Goal: Register for event/course

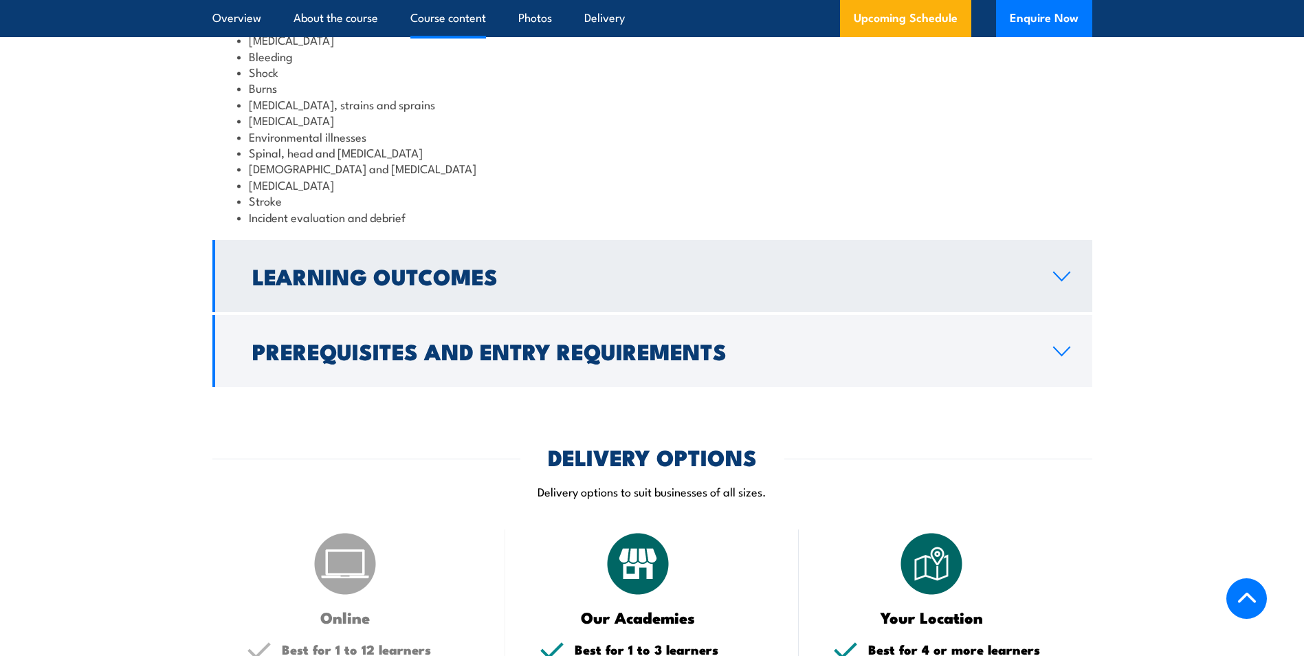
scroll to position [1718, 0]
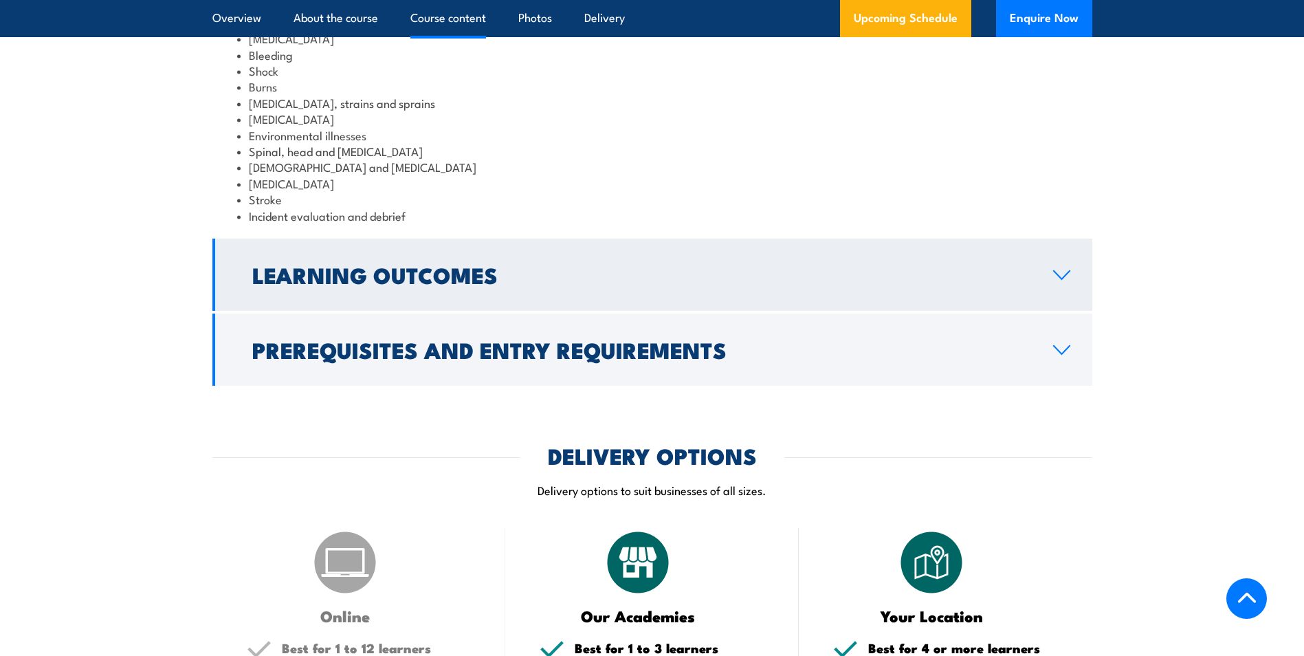
click at [611, 284] on h2 "Learning Outcomes" at bounding box center [641, 274] width 779 height 19
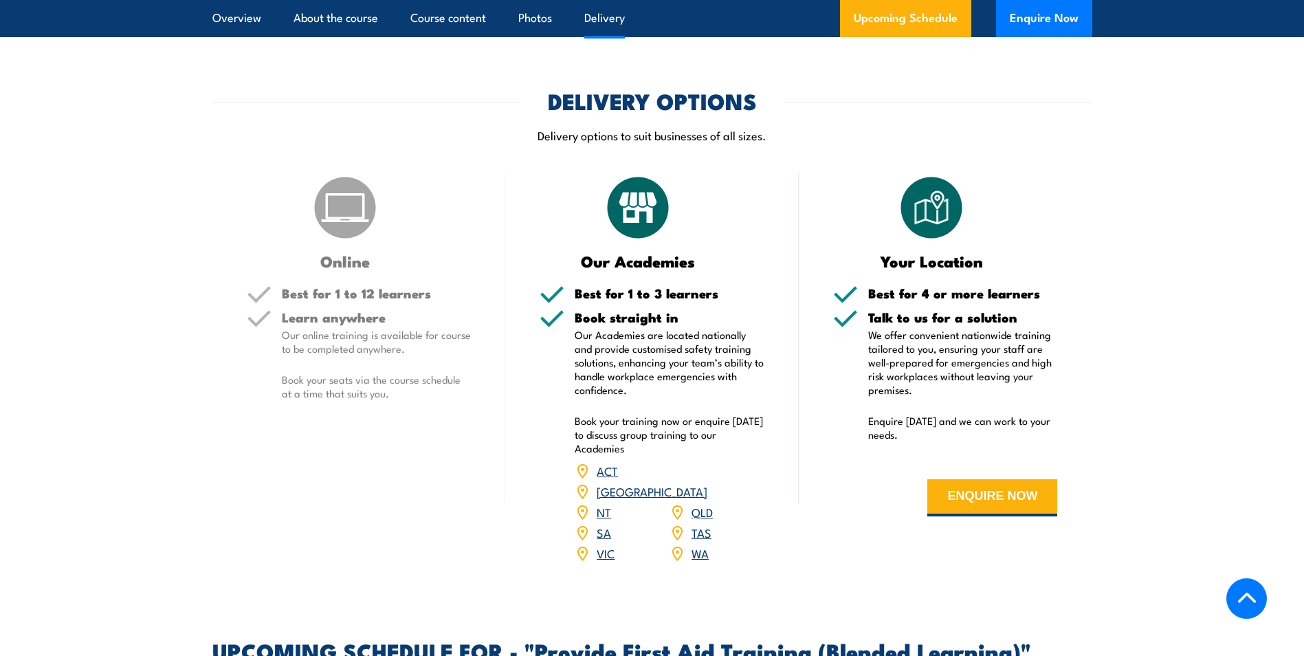
scroll to position [1911, 0]
click at [357, 324] on h5 "Learn anywhere" at bounding box center [377, 317] width 190 height 13
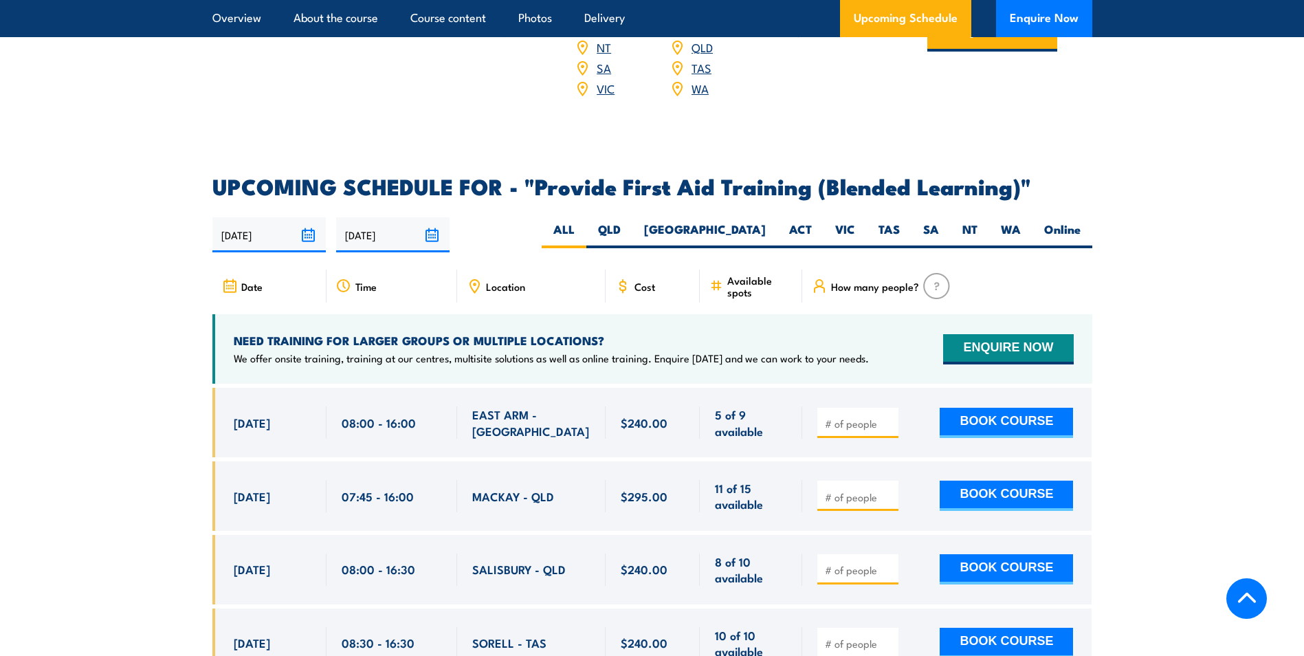
scroll to position [2392, 0]
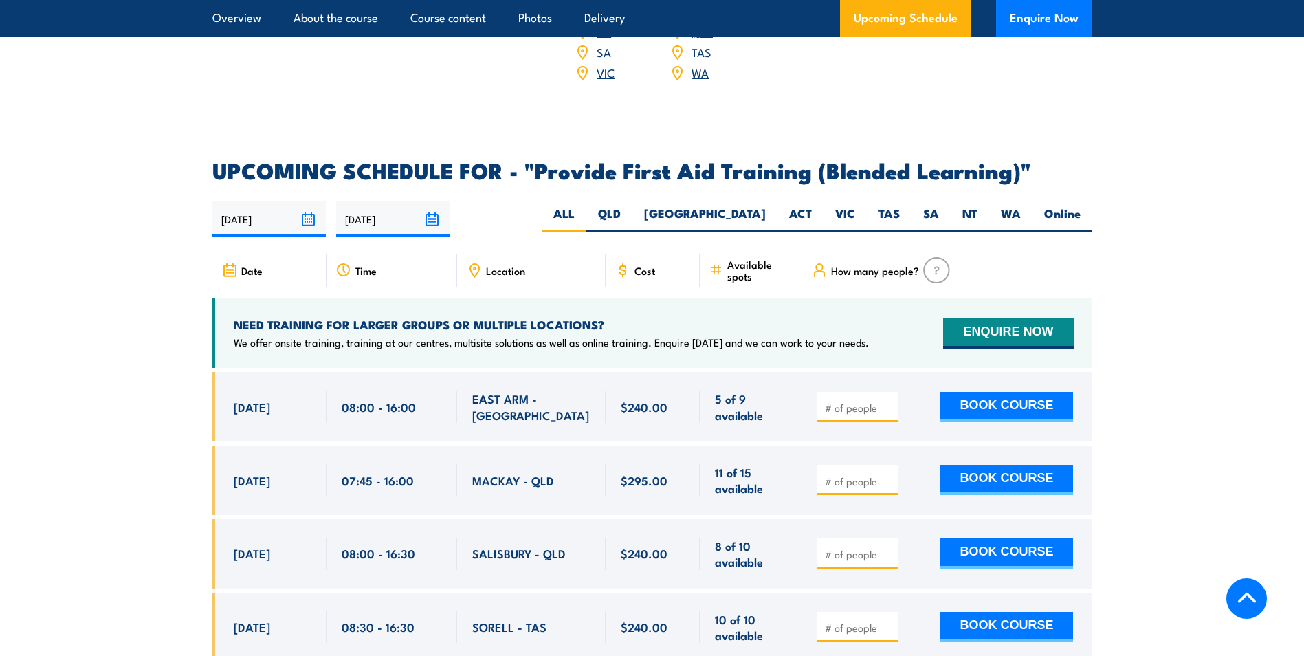
click at [842, 414] on input "number" at bounding box center [859, 408] width 69 height 14
click at [887, 414] on input "1" at bounding box center [859, 408] width 69 height 14
click at [887, 414] on input "2" at bounding box center [859, 408] width 69 height 14
click at [887, 414] on input "3" at bounding box center [859, 408] width 69 height 14
click at [887, 414] on input "4" at bounding box center [859, 408] width 69 height 14
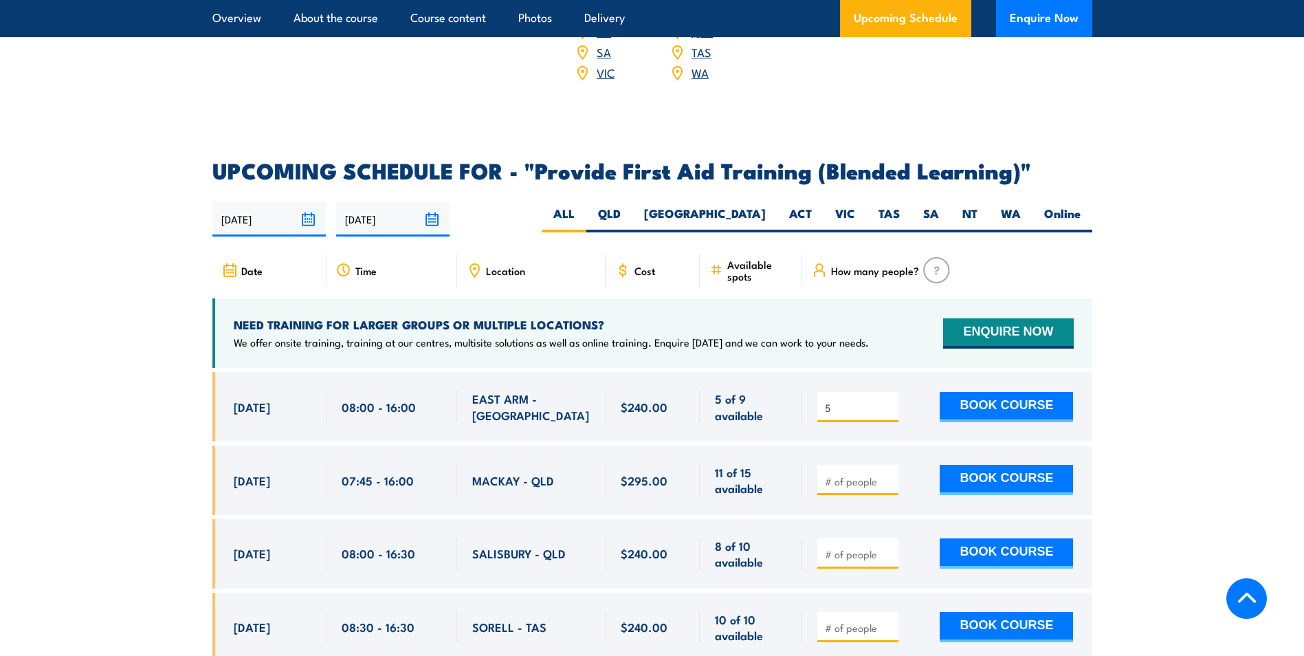
type input "5"
click at [887, 414] on input "5" at bounding box center [859, 408] width 69 height 14
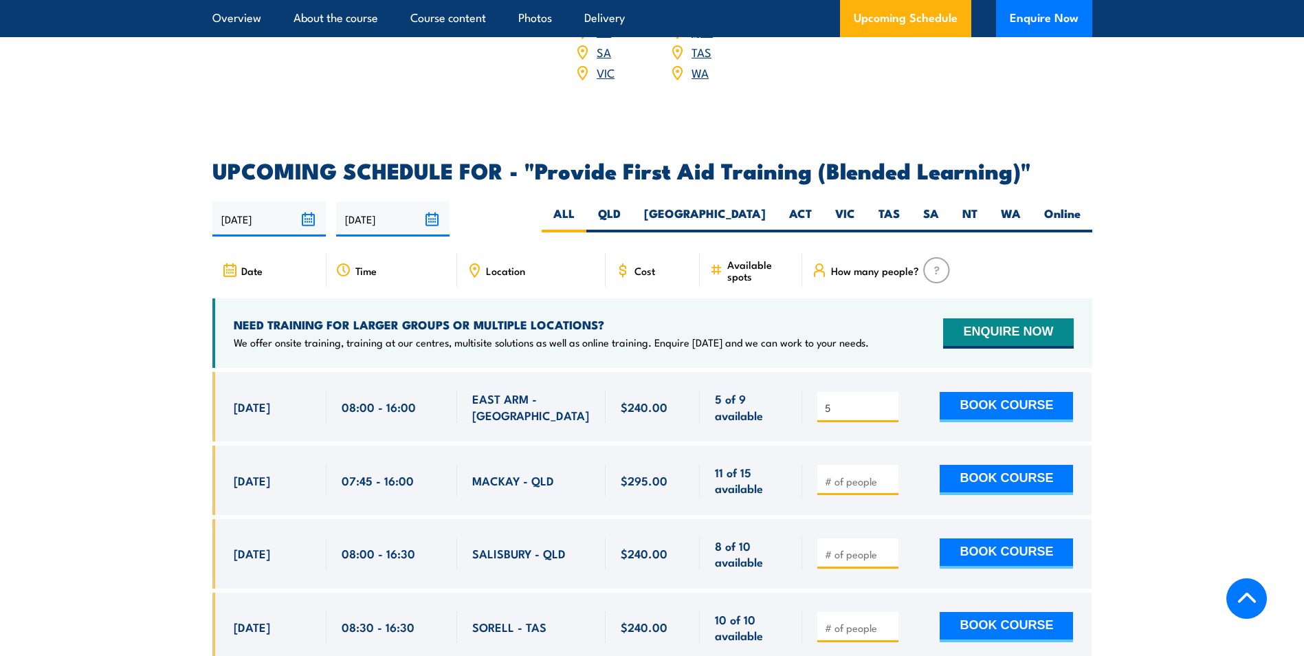
click at [887, 414] on input "5" at bounding box center [859, 408] width 69 height 14
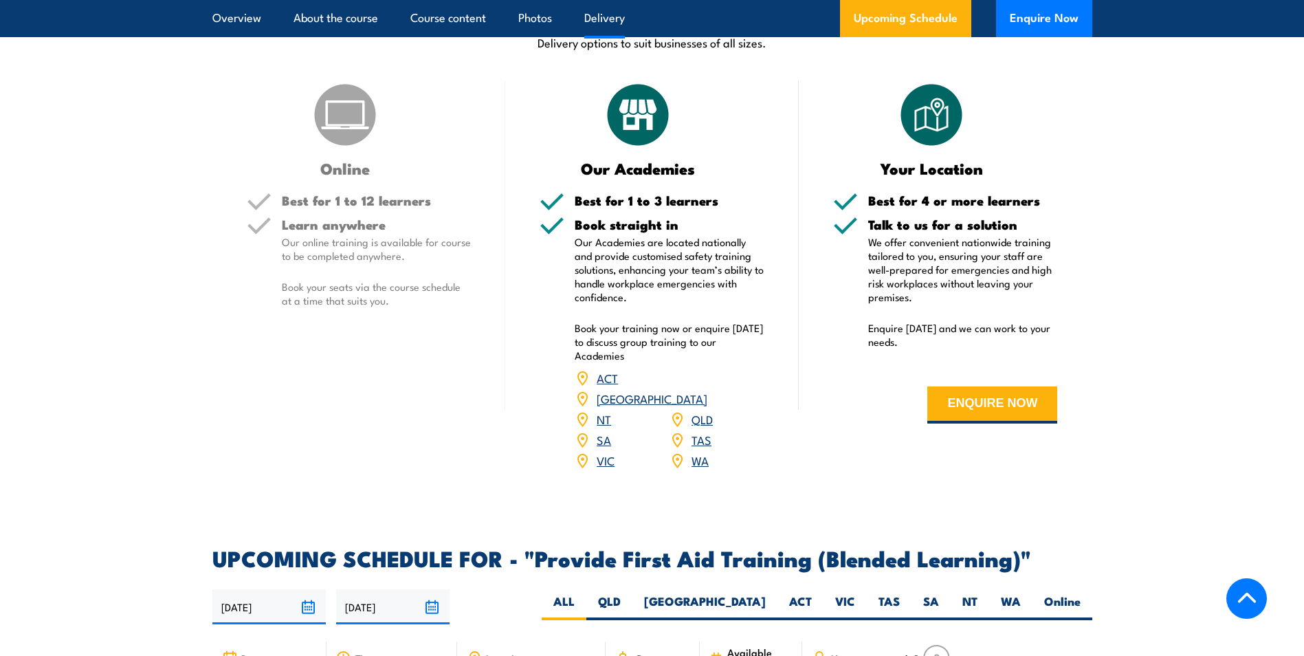
scroll to position [1980, 0]
